Goal: Information Seeking & Learning: Learn about a topic

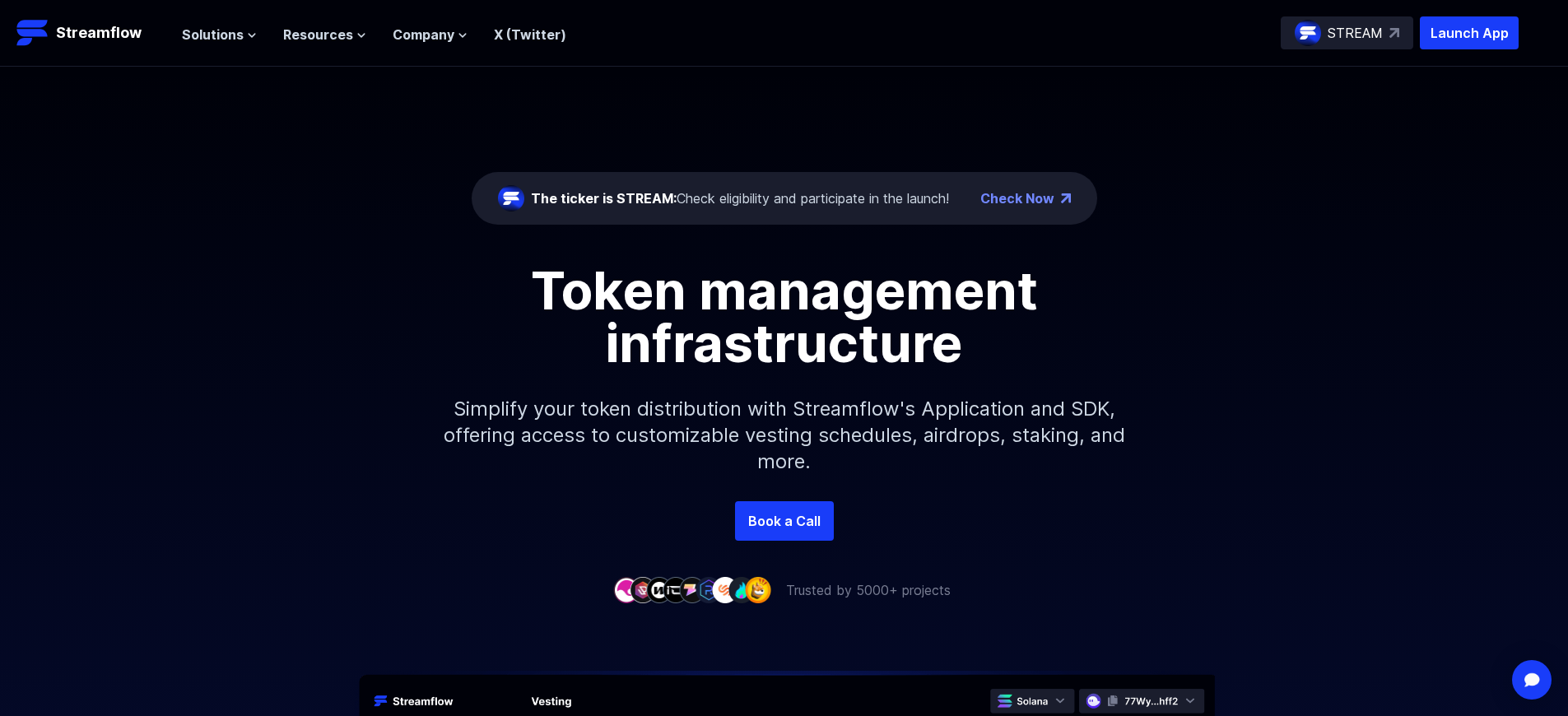
click at [1469, 33] on p "Launch App" at bounding box center [1469, 33] width 99 height 33
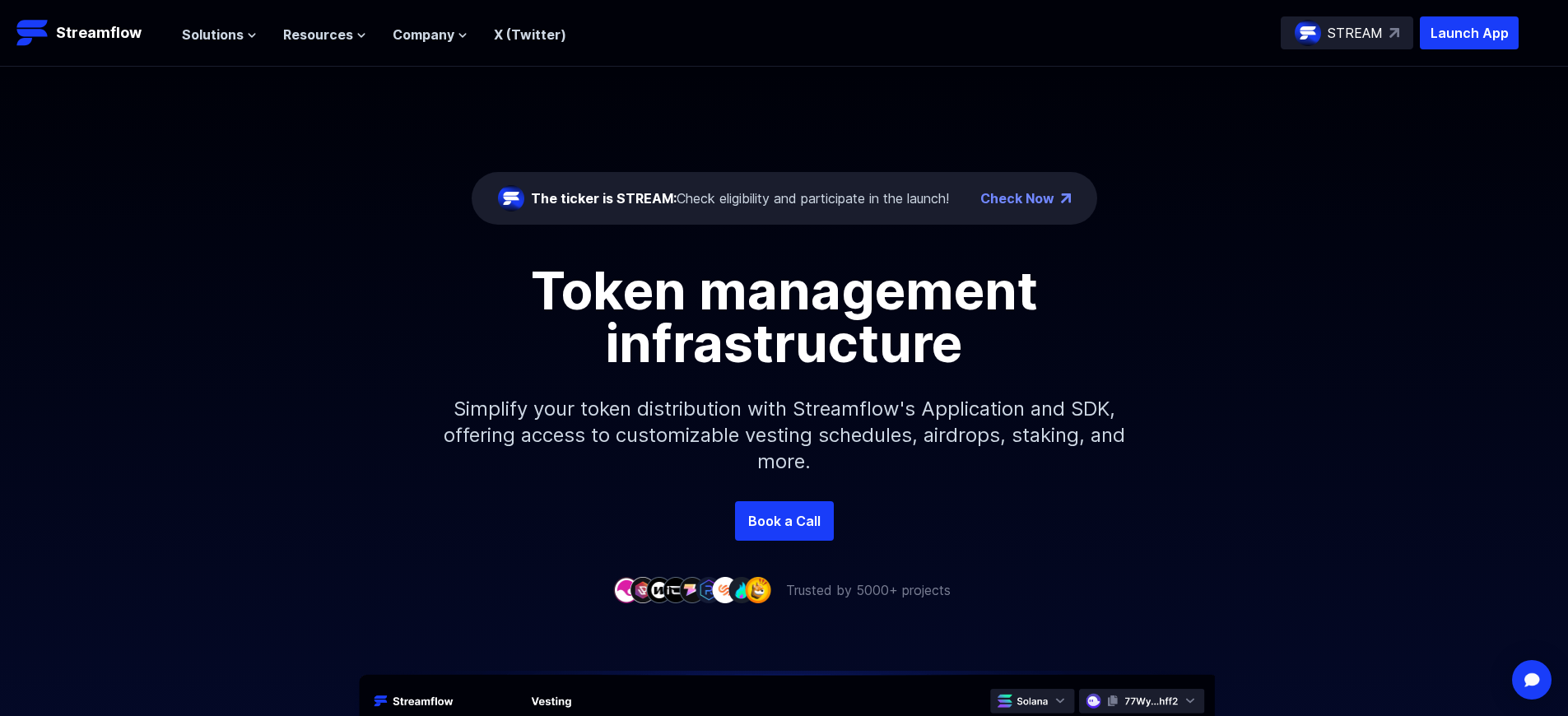
click at [1469, 33] on p "Launch App" at bounding box center [1469, 33] width 99 height 33
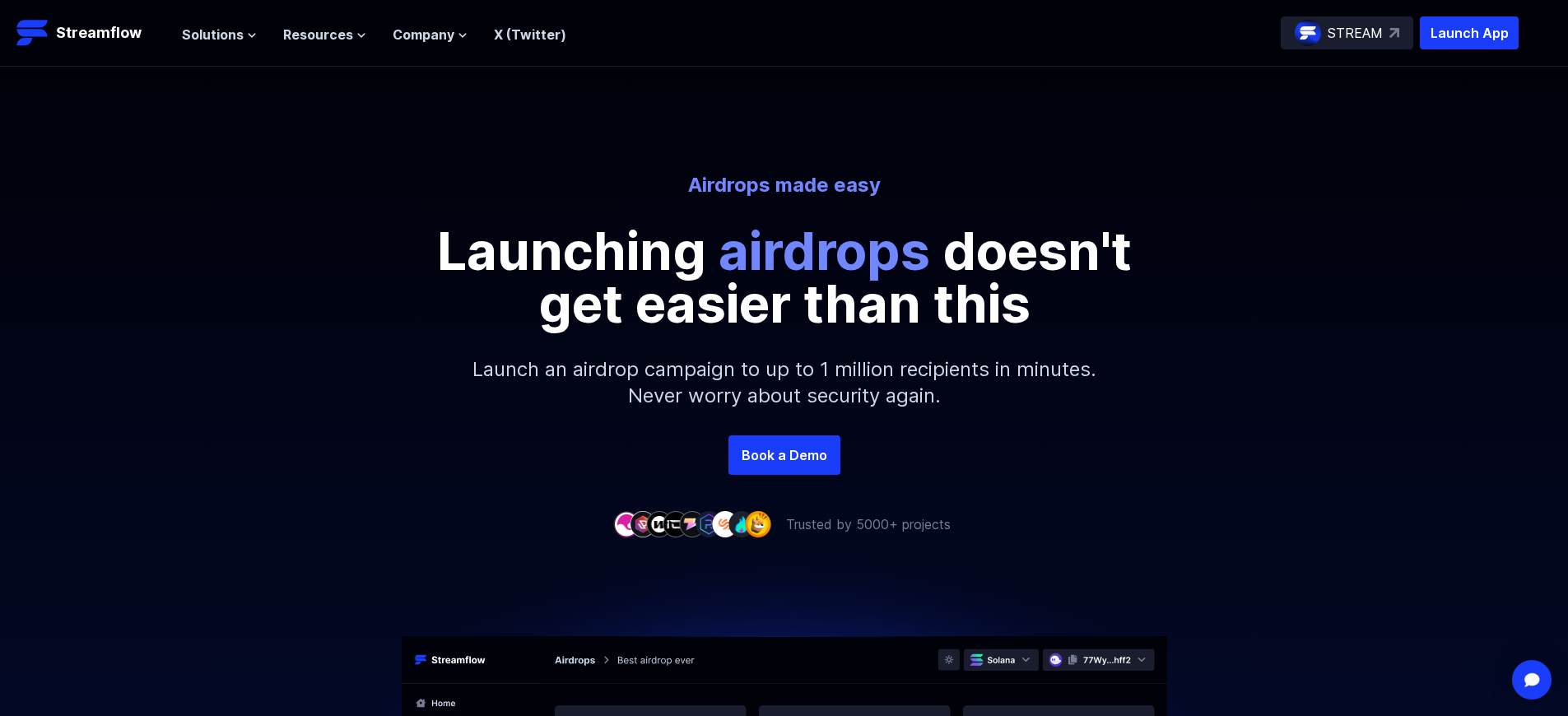
scroll to position [3463, 0]
